Goal: Find specific page/section: Find specific page/section

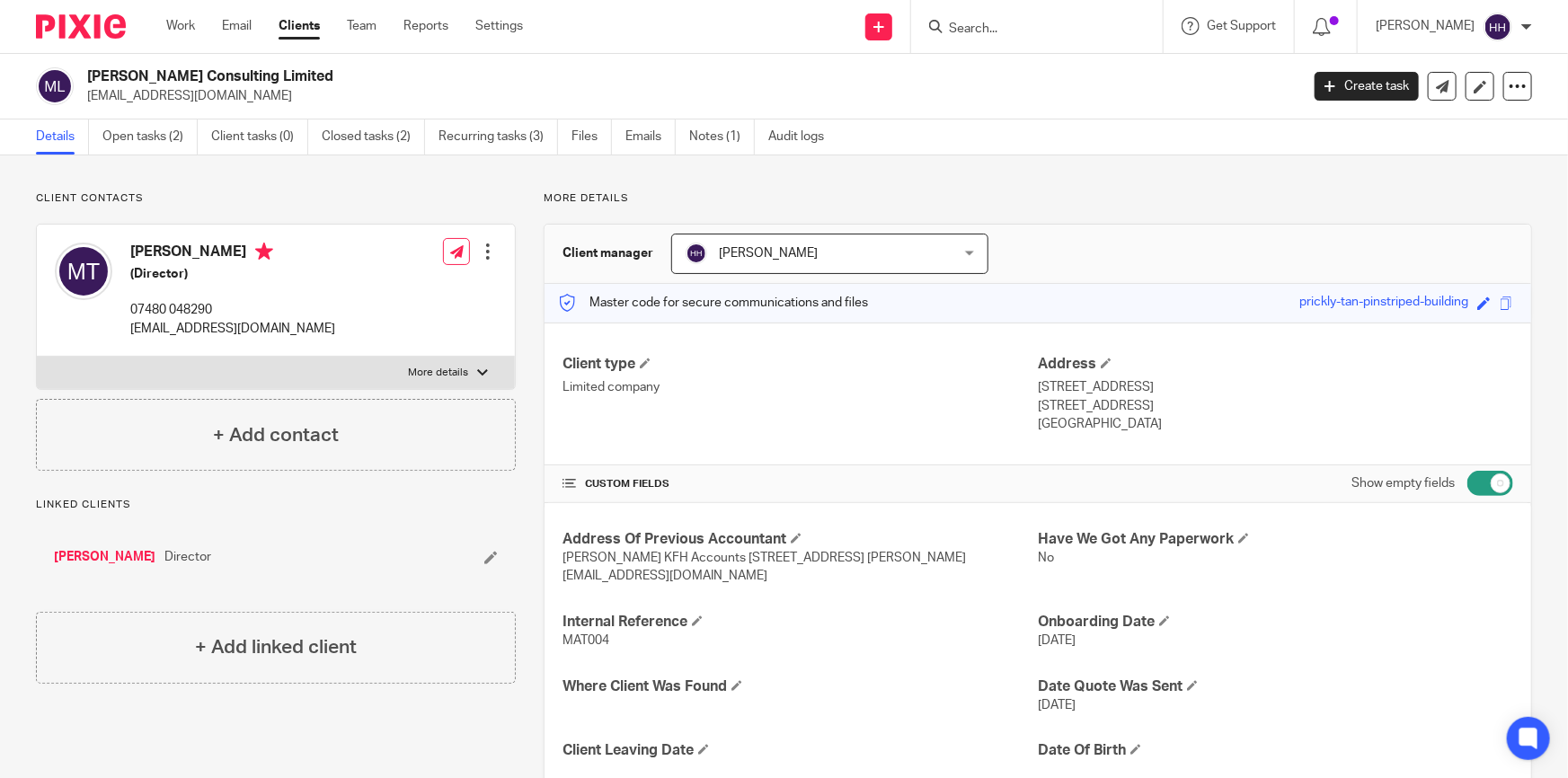
scroll to position [735, 0]
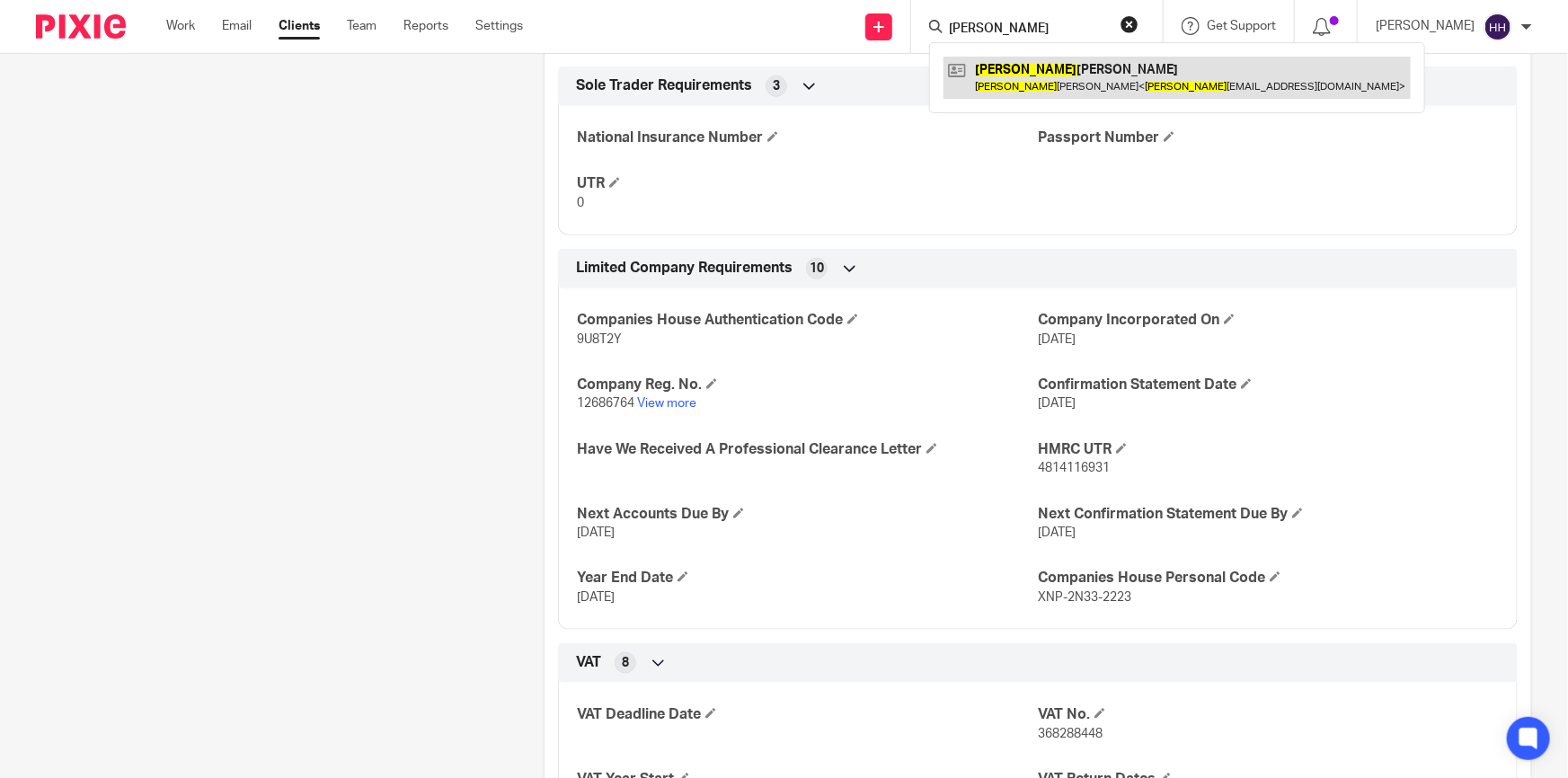
type input "cathy"
click at [1060, 76] on link at bounding box center [1176, 76] width 467 height 41
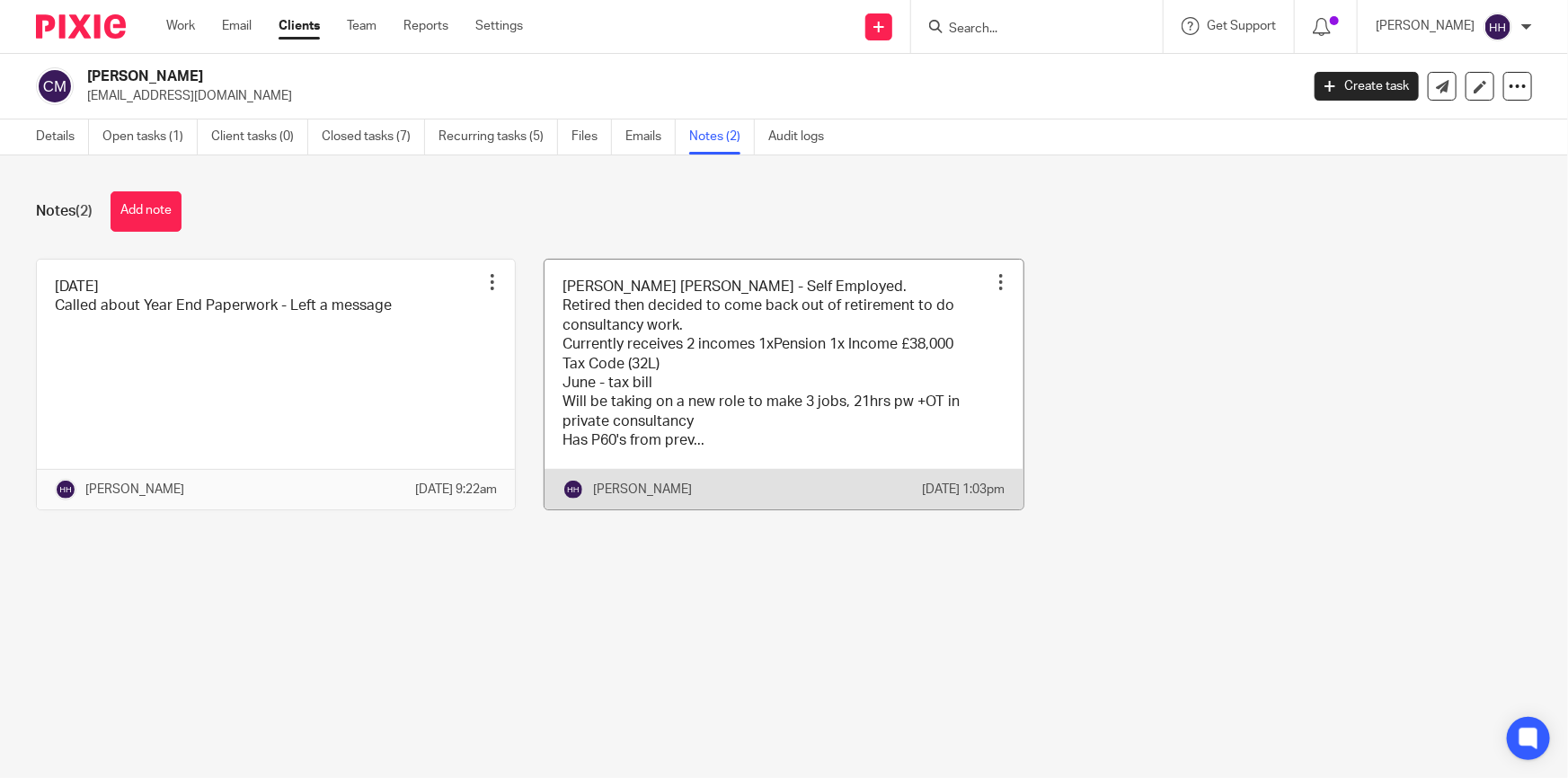
click at [760, 376] on link at bounding box center [783, 384] width 478 height 250
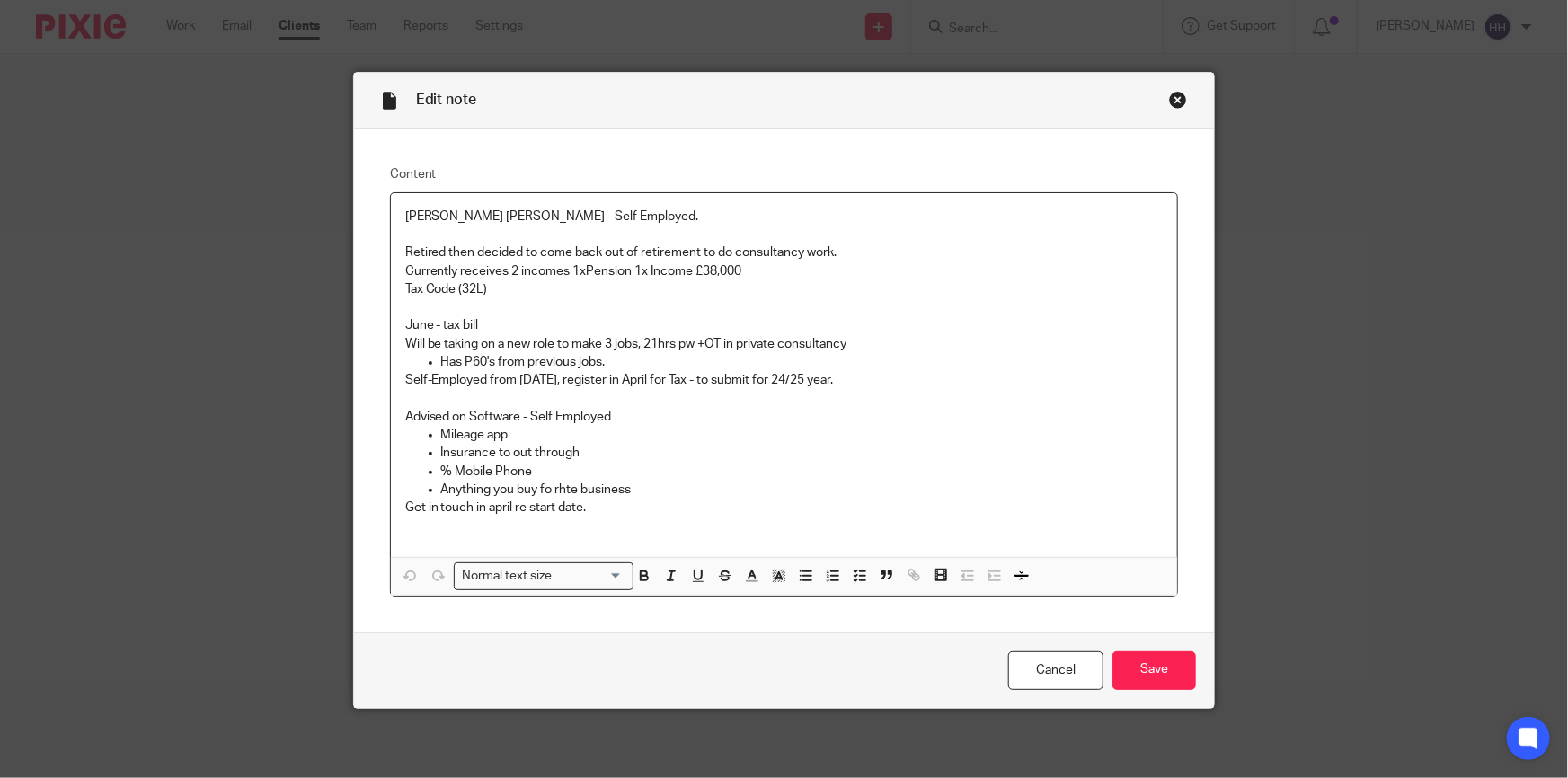
scroll to position [1, 0]
click at [1177, 99] on div "Close this dialog window" at bounding box center [1178, 99] width 18 height 18
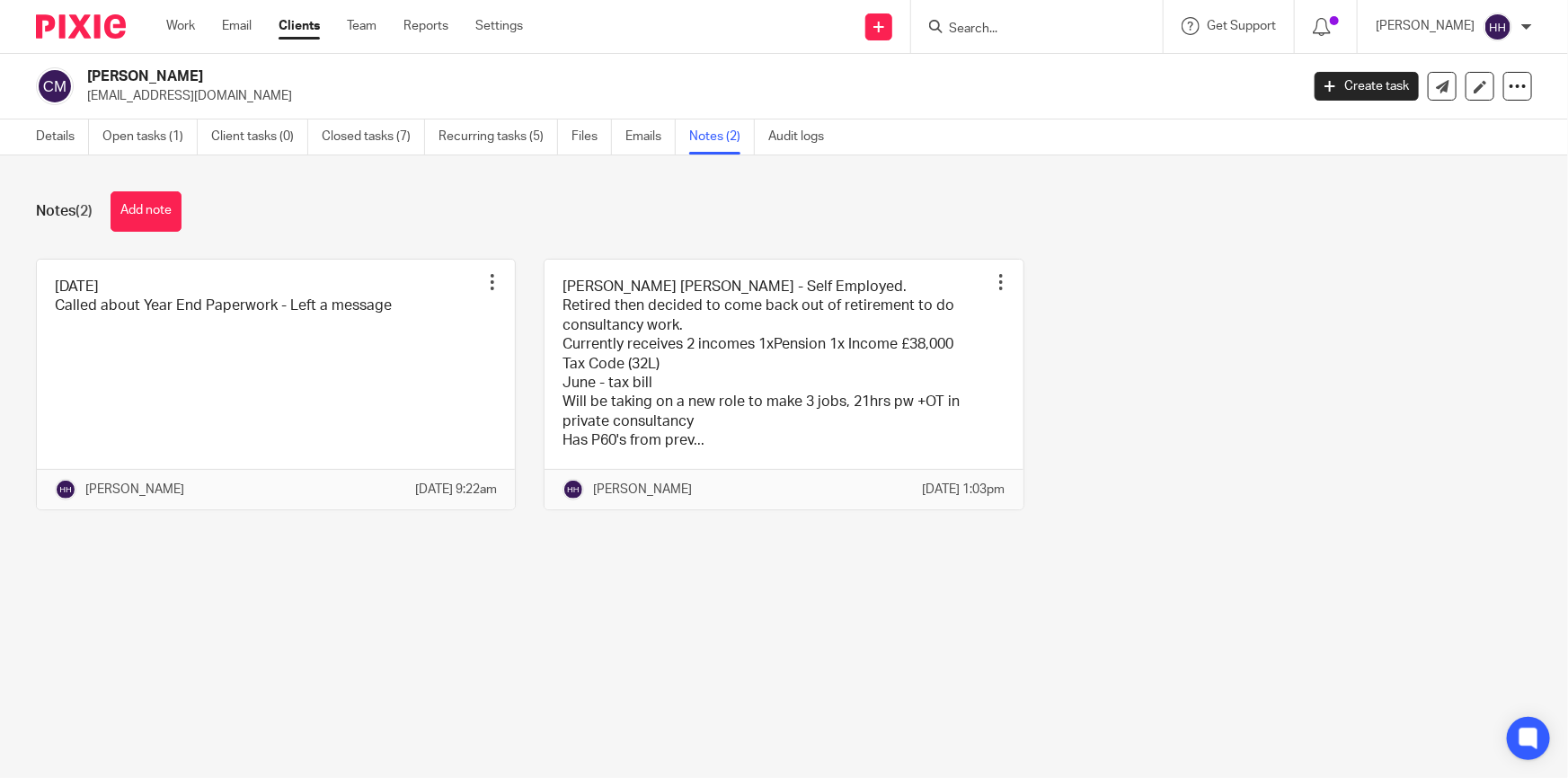
click at [313, 30] on link "Clients" at bounding box center [298, 27] width 41 height 18
